Goal: Task Accomplishment & Management: Manage account settings

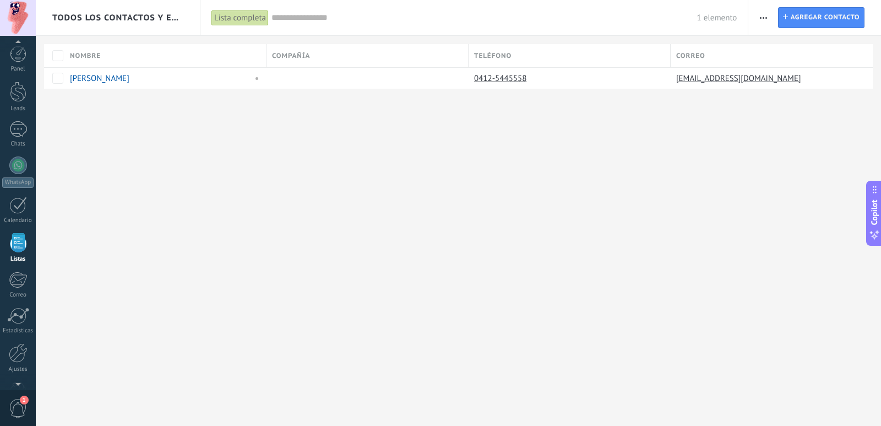
scroll to position [29, 0]
click at [26, 66] on div at bounding box center [18, 63] width 17 height 20
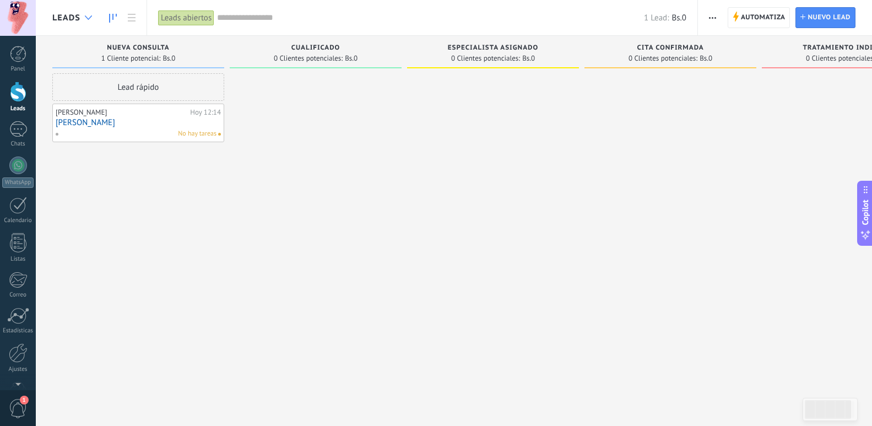
click at [92, 18] on div at bounding box center [88, 17] width 18 height 21
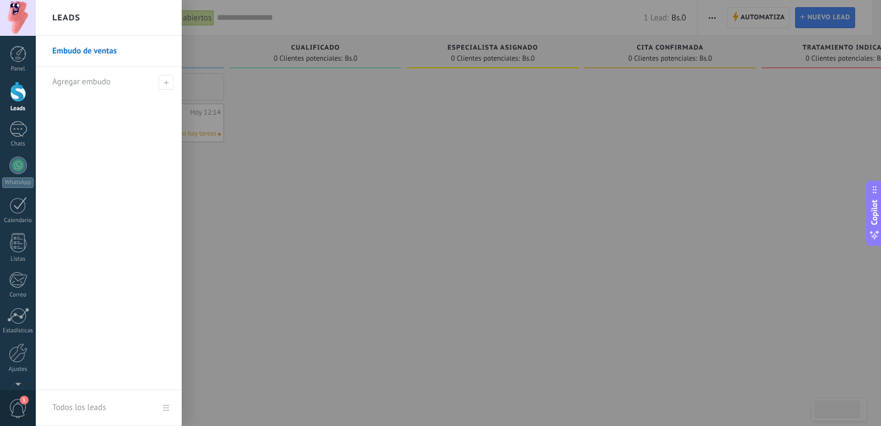
click at [92, 18] on div "Leads" at bounding box center [109, 18] width 146 height 36
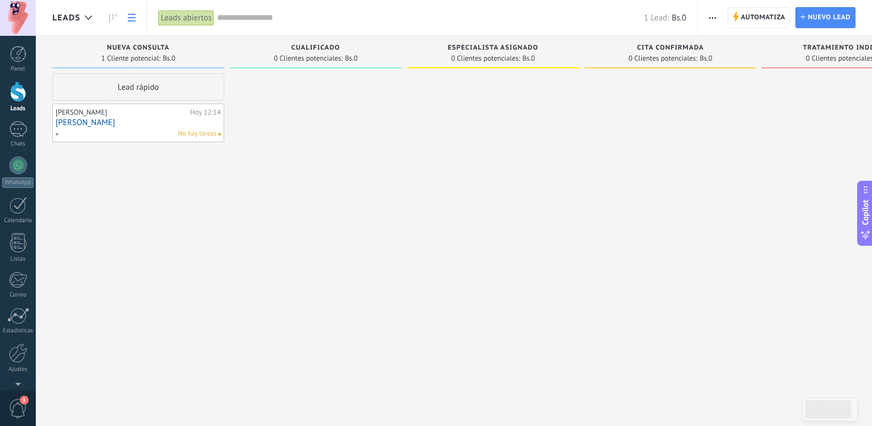
click at [129, 18] on use at bounding box center [132, 18] width 8 height 8
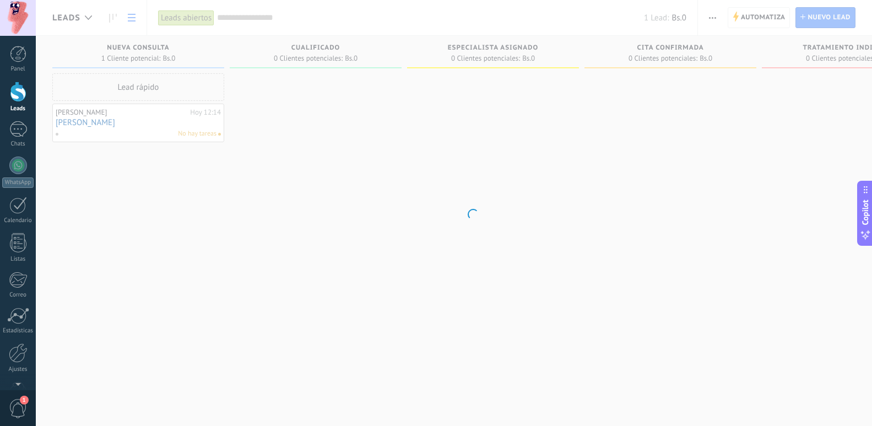
click at [747, 12] on body ".abccls-1,.abccls-2{fill-rule:evenodd}.abccls-2{fill:#fff} .abfcls-1{fill:none}…" at bounding box center [436, 213] width 872 height 426
click at [533, 142] on body ".abccls-1,.abccls-2{fill-rule:evenodd}.abccls-2{fill:#fff} .abfcls-1{fill:none}…" at bounding box center [436, 213] width 872 height 426
click at [13, 87] on div at bounding box center [18, 91] width 17 height 20
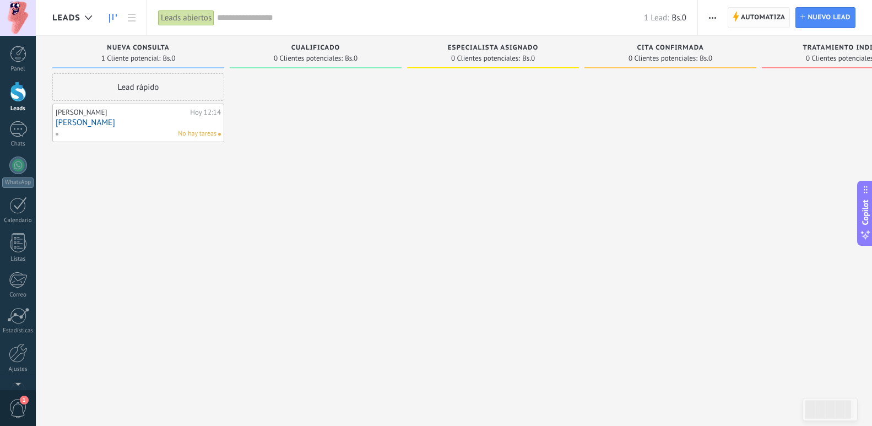
click at [777, 20] on span "Automatiza" at bounding box center [763, 18] width 45 height 20
click at [542, 286] on div at bounding box center [493, 214] width 172 height 282
click at [778, 20] on span "Automatiza" at bounding box center [763, 18] width 45 height 20
